Goal: Task Accomplishment & Management: Manage account settings

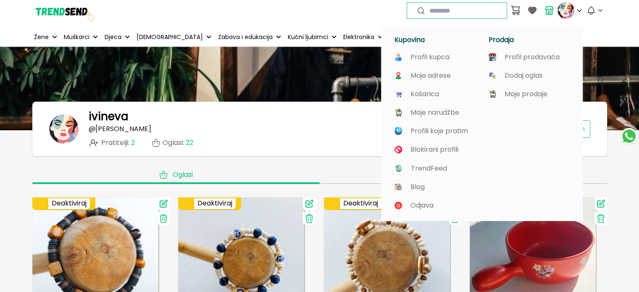
click at [565, 12] on img at bounding box center [565, 10] width 17 height 17
click at [515, 95] on p "Moje prodaje" at bounding box center [525, 94] width 43 height 8
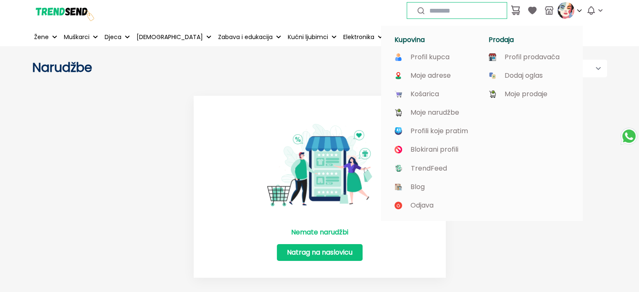
click at [565, 13] on img at bounding box center [565, 10] width 17 height 17
click at [541, 58] on p "Profil prodavača" at bounding box center [531, 57] width 55 height 8
